Goal: Navigation & Orientation: Find specific page/section

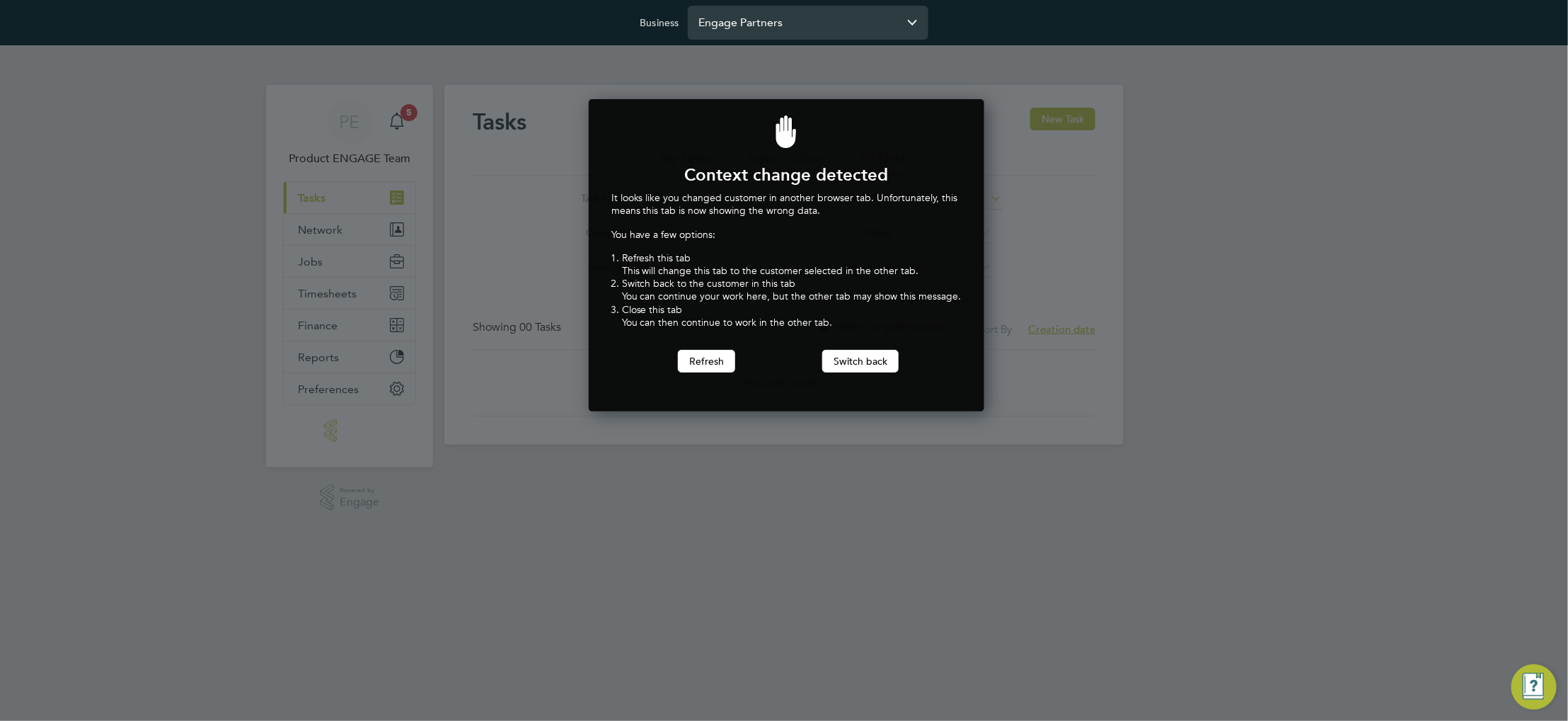
scroll to position [312, 390]
click at [722, 347] on div "It looks like you changed customer in another browser tab. Unfortunately, this …" at bounding box center [787, 282] width 350 height 181
click at [721, 355] on button "Refresh" at bounding box center [706, 360] width 58 height 22
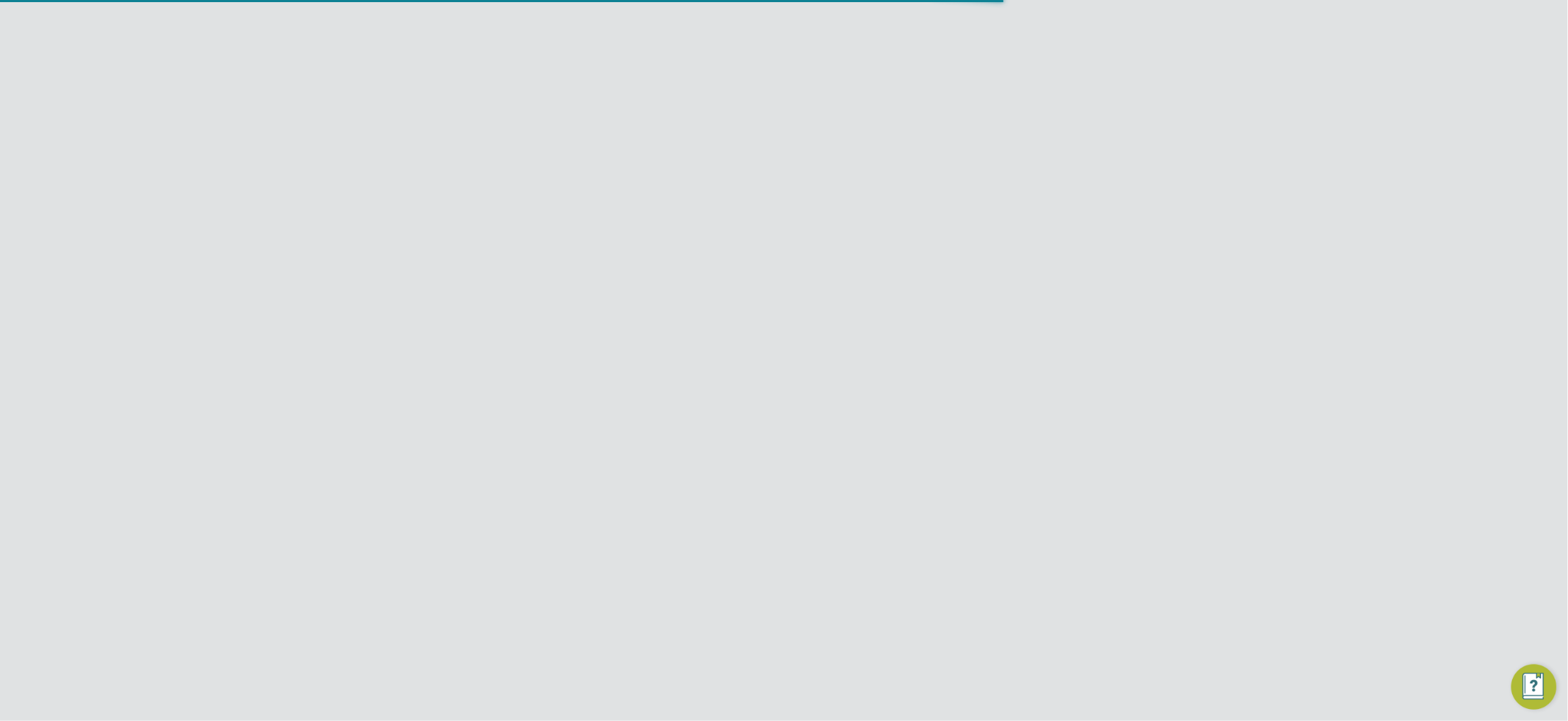
click at [767, 25] on input "Demo ENGAGE End Hirer" at bounding box center [807, 22] width 240 height 33
click at [864, 93] on span "Hays Specialist Recruitment Limited" at bounding box center [808, 101] width 218 height 34
type input "Hays Specialist Recruitment Limited"
click at [338, 231] on span "Network" at bounding box center [320, 229] width 45 height 13
click at [350, 264] on link "Team Members" at bounding box center [337, 263] width 79 height 13
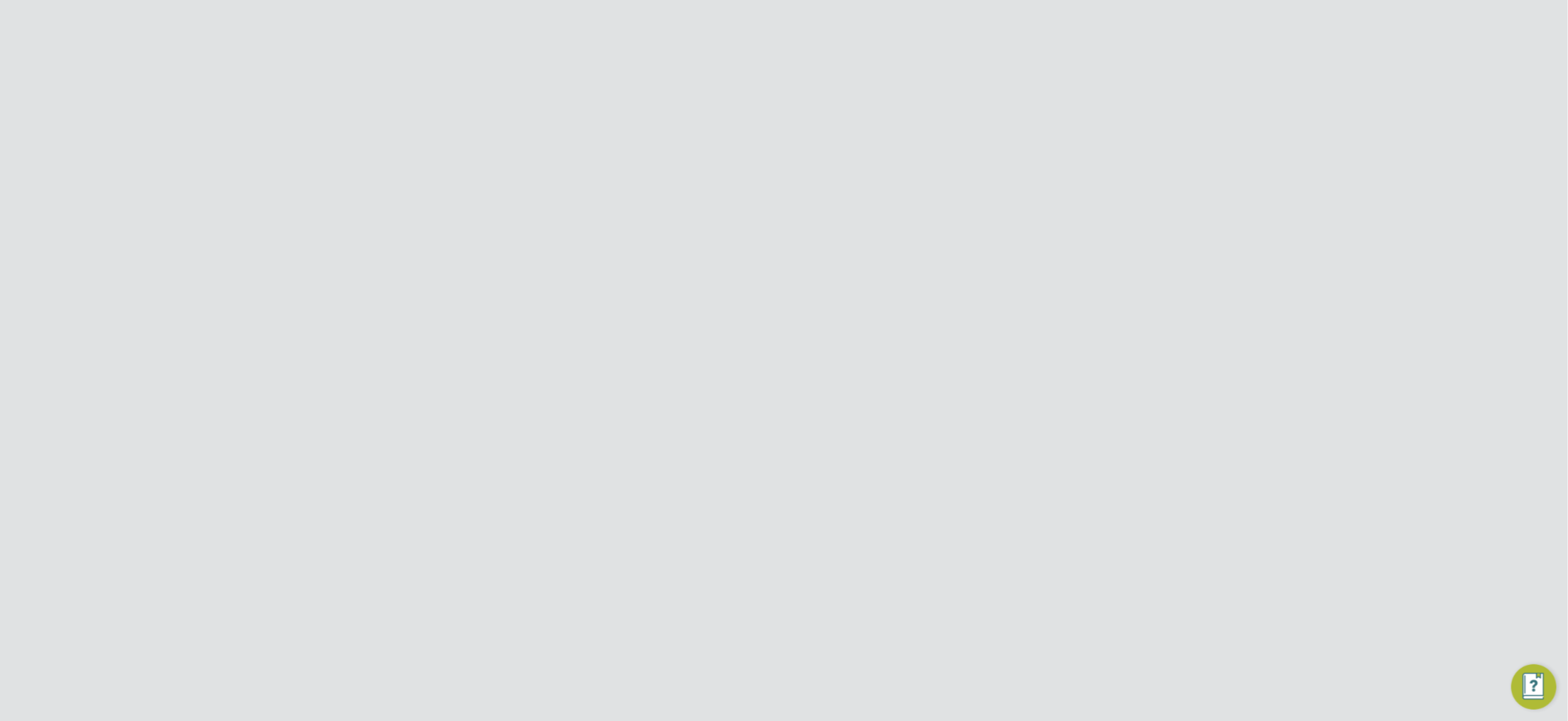
click at [1063, 364] on icon at bounding box center [1064, 373] width 14 height 17
click at [950, 494] on li "Impersonate" at bounding box center [986, 490] width 171 height 20
click at [1063, 364] on icon at bounding box center [1064, 373] width 14 height 17
click at [946, 483] on li "Impersonate" at bounding box center [986, 490] width 171 height 20
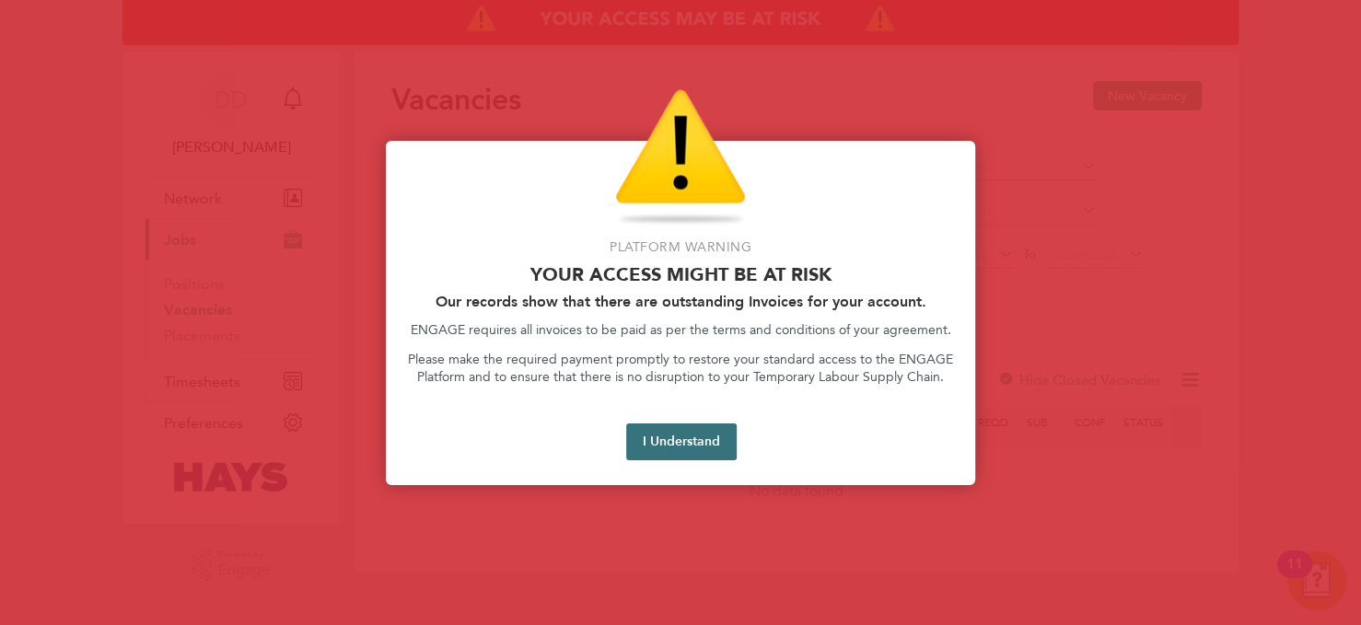
click at [714, 449] on button "I Understand" at bounding box center [681, 442] width 111 height 37
